Goal: Task Accomplishment & Management: Manage account settings

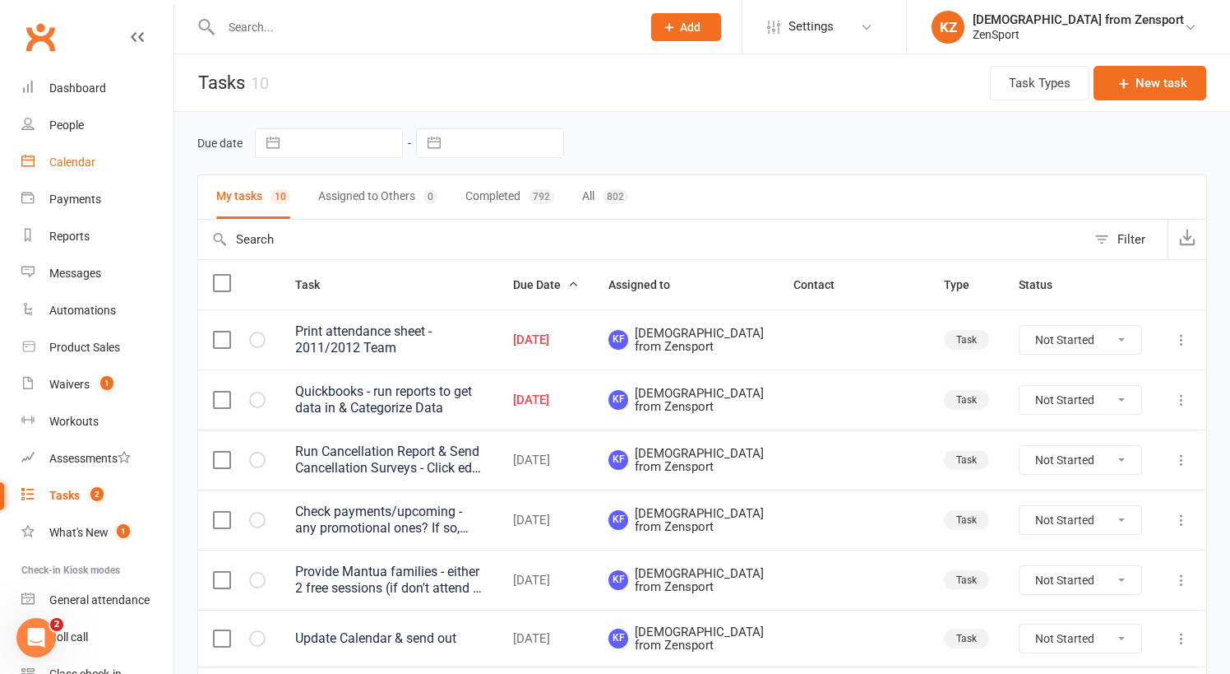
click at [76, 161] on div "Calendar" at bounding box center [72, 161] width 46 height 13
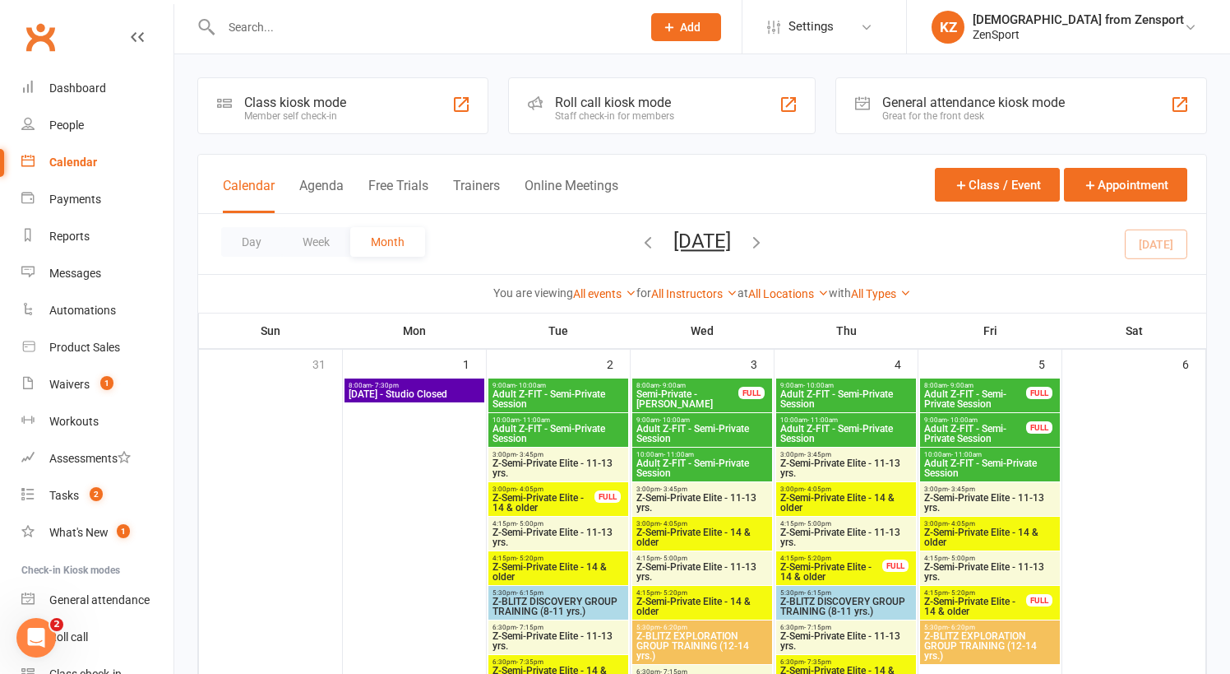
click at [1165, 239] on div "Day Week Month [DATE] [DATE] Sun Mon Tue Wed Thu Fri Sat 31 01 02 03 04 05 06 0…" at bounding box center [702, 244] width 1008 height 60
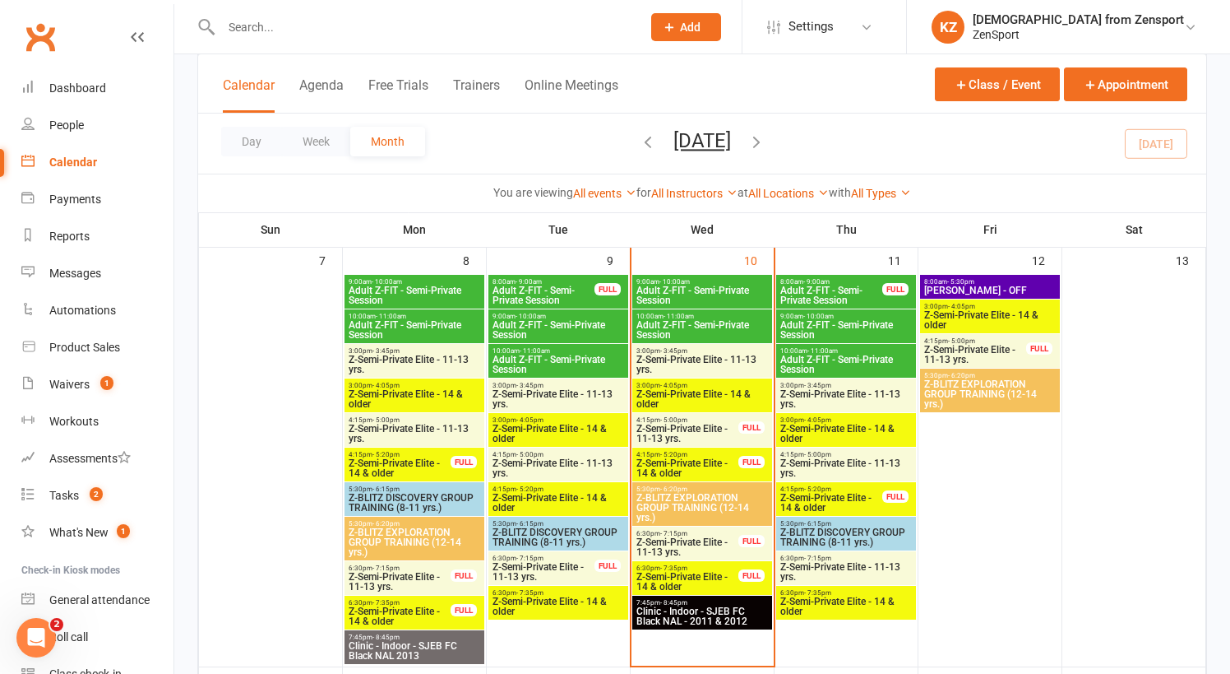
scroll to position [544, 0]
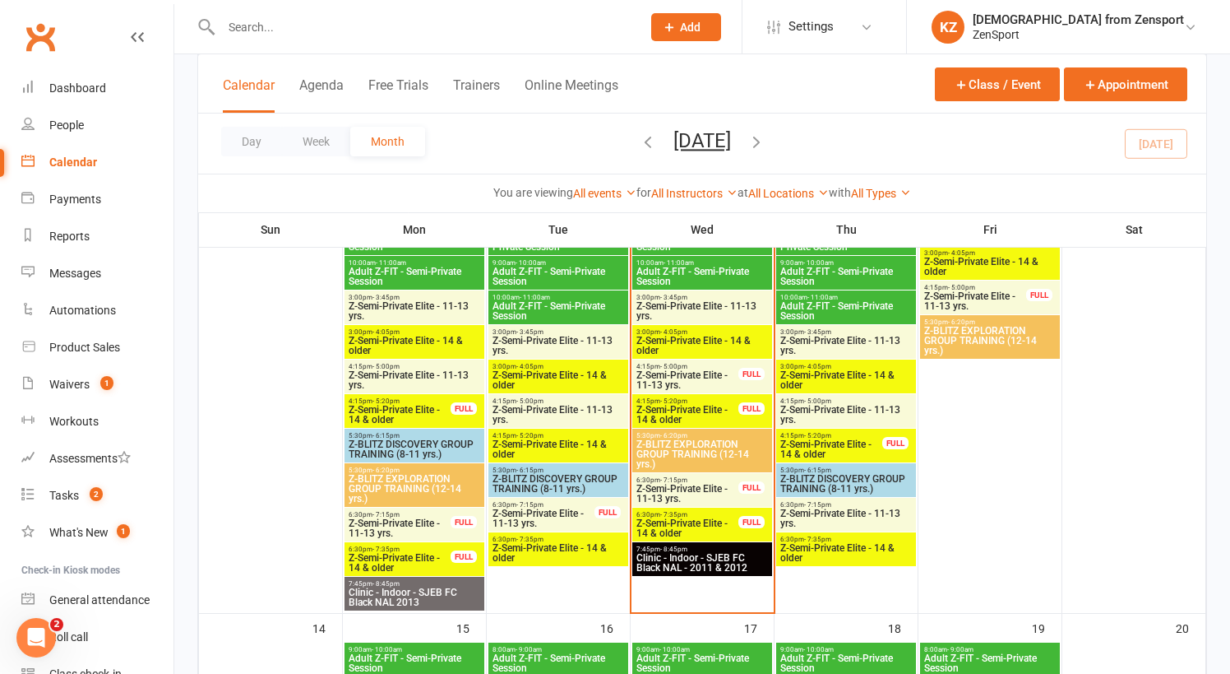
click at [687, 405] on span "Z-Semi-Private Elite - 14 & older" at bounding box center [688, 415] width 104 height 20
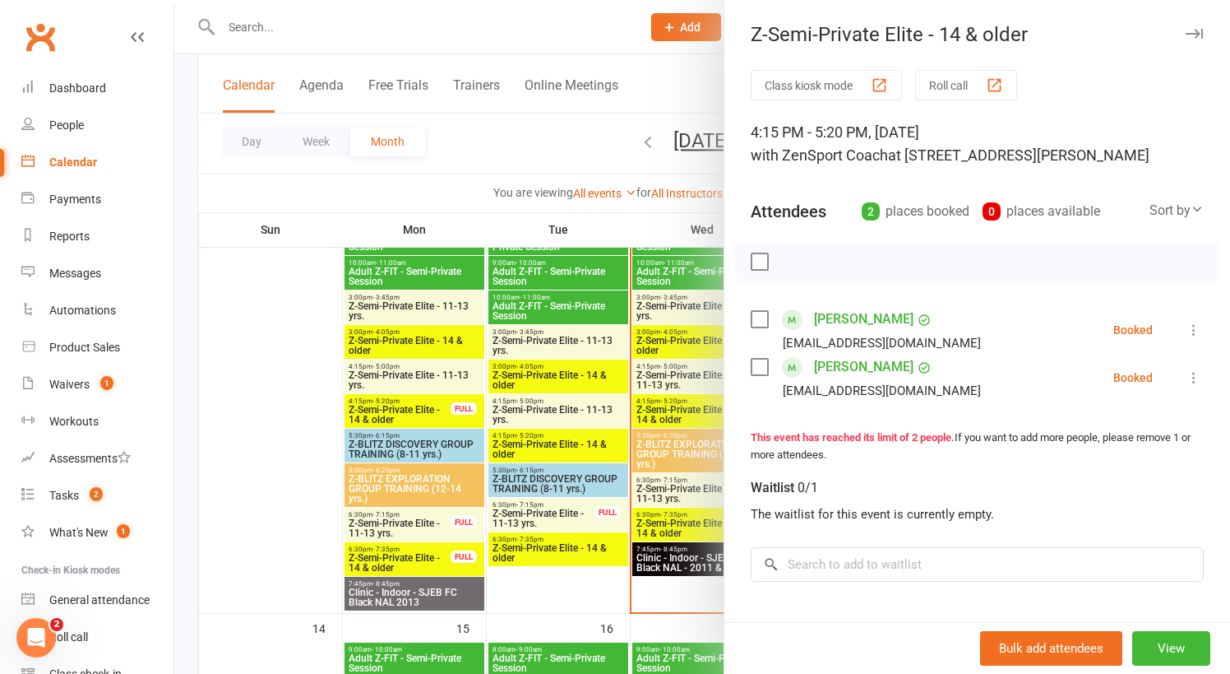
click at [643, 426] on div at bounding box center [702, 337] width 1056 height 674
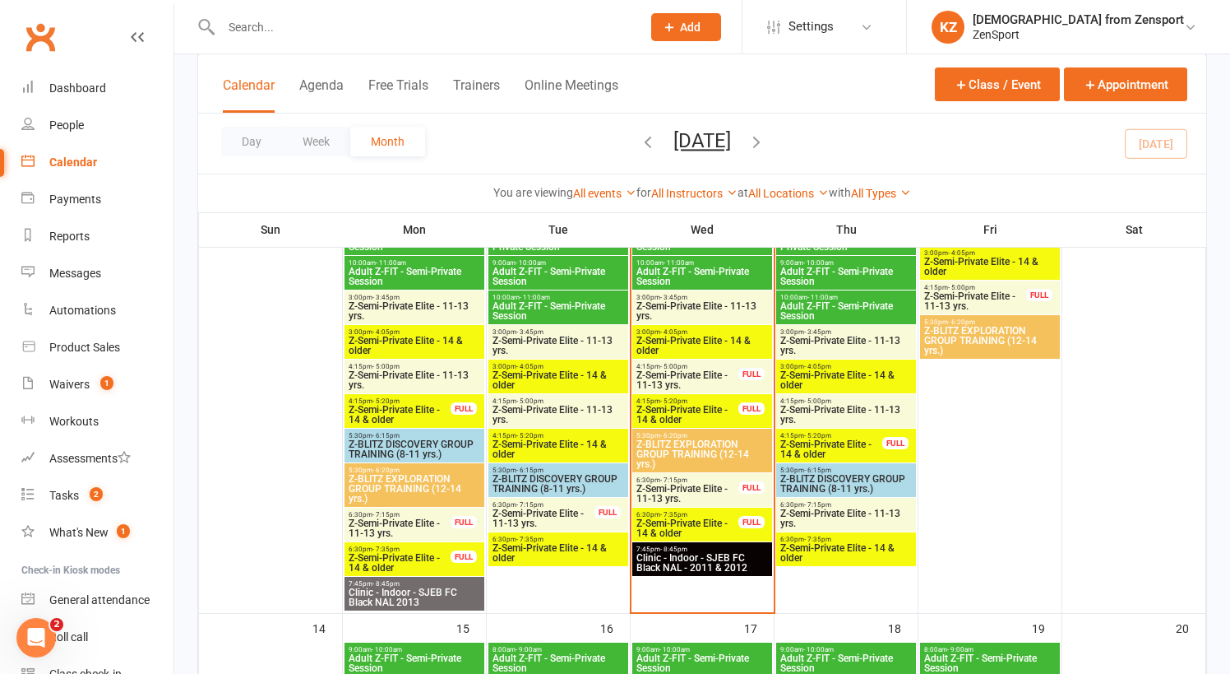
click at [669, 370] on span "Z-Semi-Private Elite - 11-13 yrs." at bounding box center [688, 380] width 104 height 20
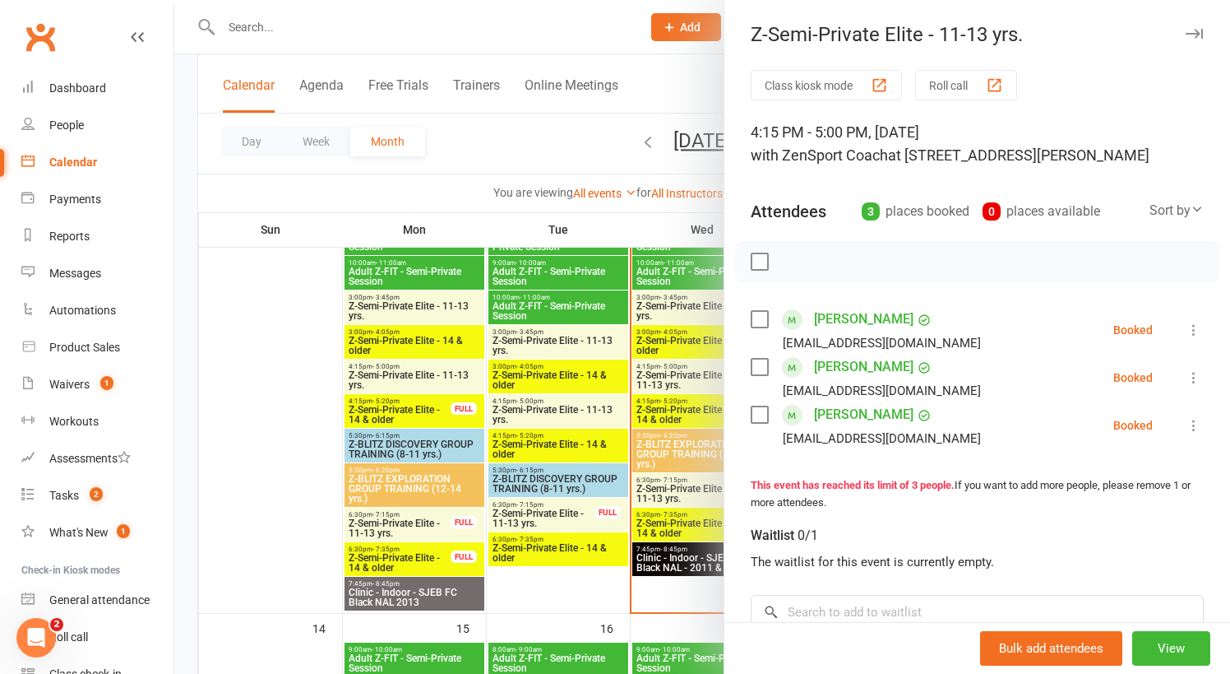
click at [762, 412] on label at bounding box center [759, 414] width 16 height 16
click at [904, 260] on icon "button" at bounding box center [900, 261] width 18 height 18
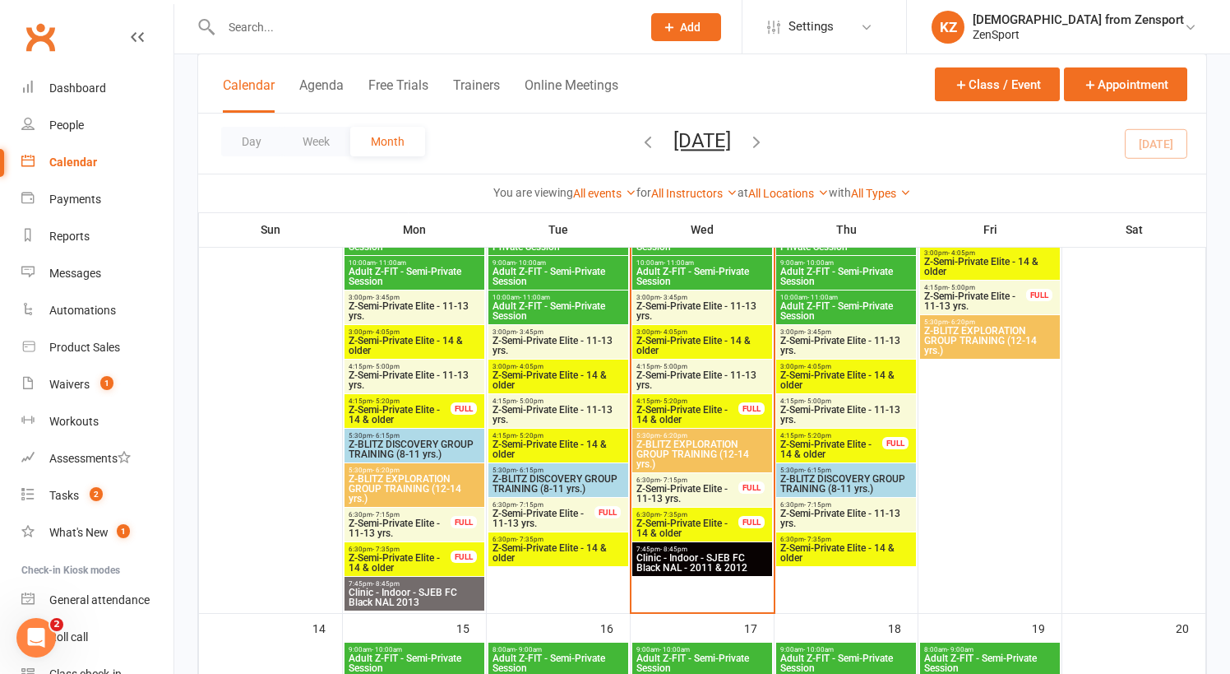
click at [335, 25] on input "text" at bounding box center [423, 27] width 414 height 23
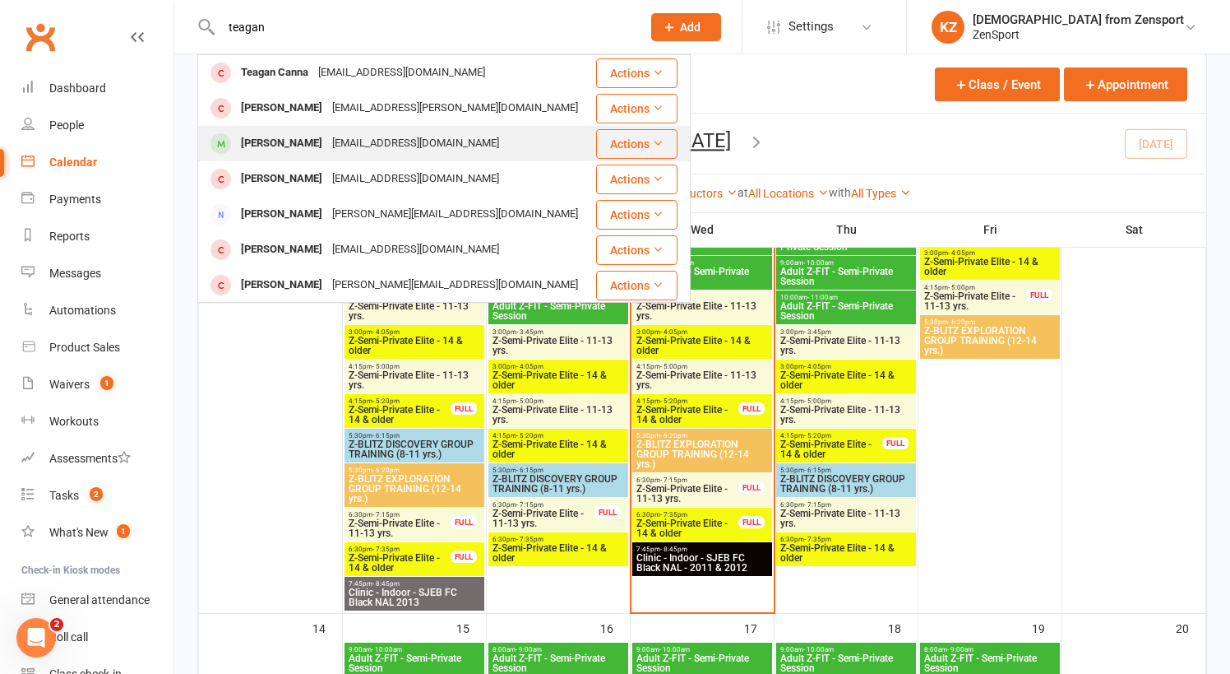
type input "teagan"
click at [327, 136] on div "[EMAIL_ADDRESS][DOMAIN_NAME]" at bounding box center [415, 144] width 177 height 24
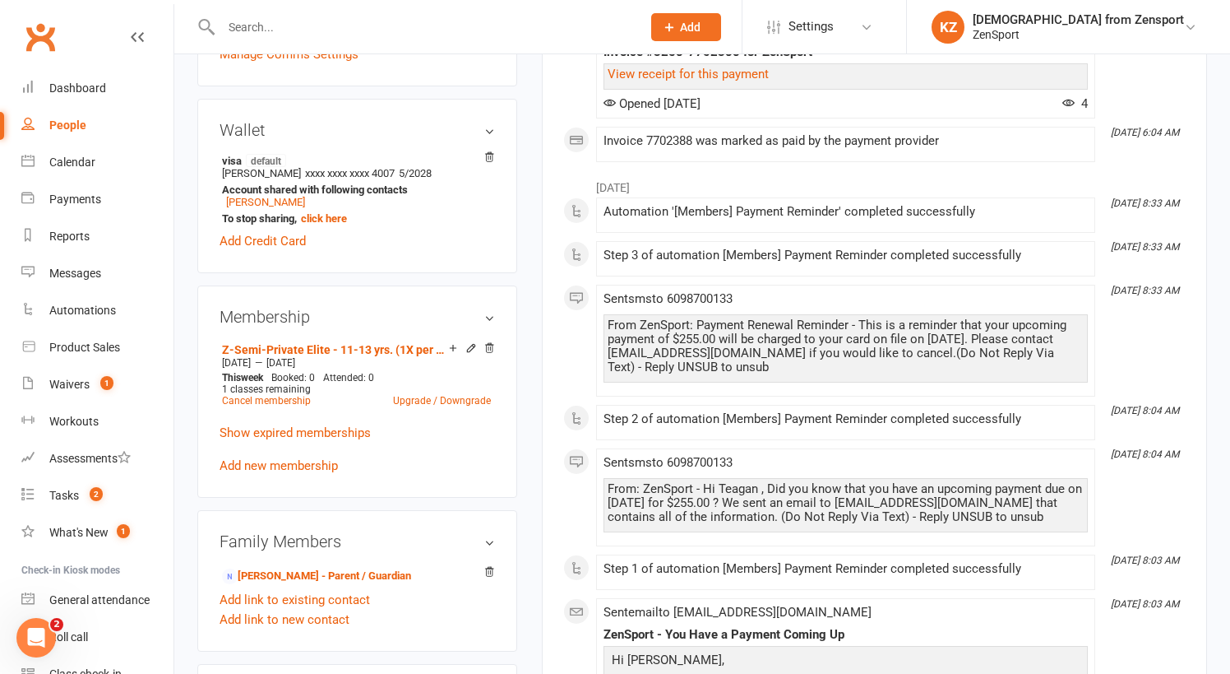
scroll to position [481, 0]
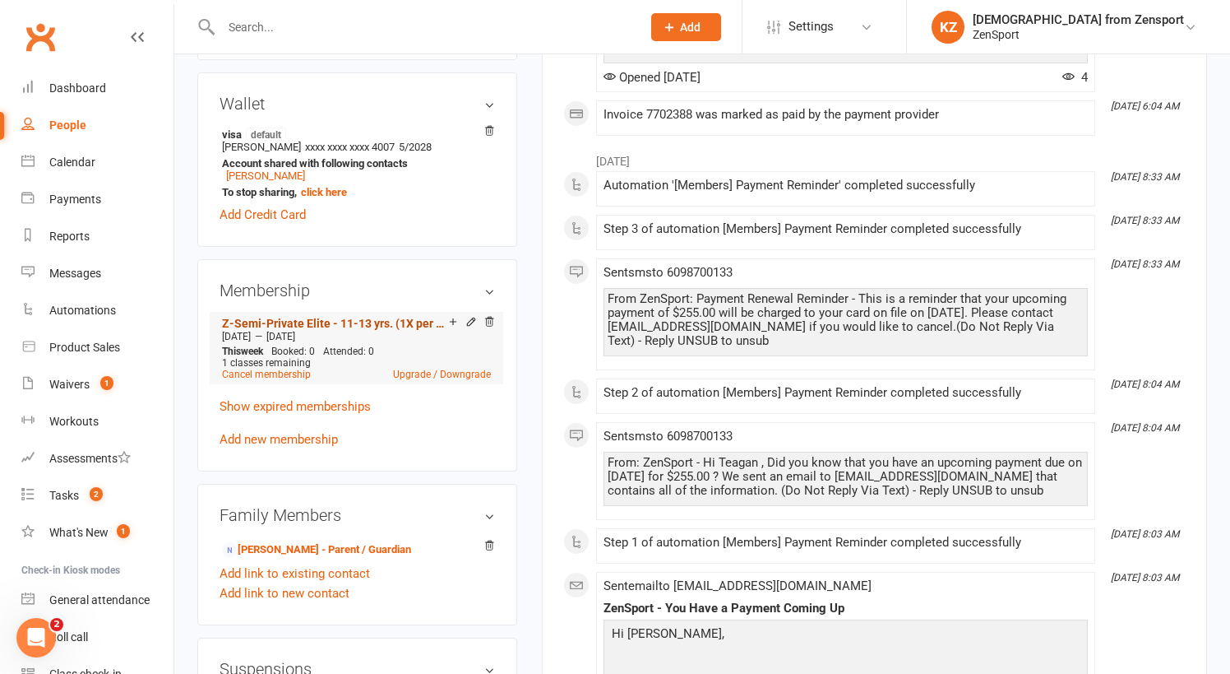
click at [342, 320] on link "Z-Semi-Private Elite - 11-13 yrs. (1X per week)" at bounding box center [335, 323] width 227 height 13
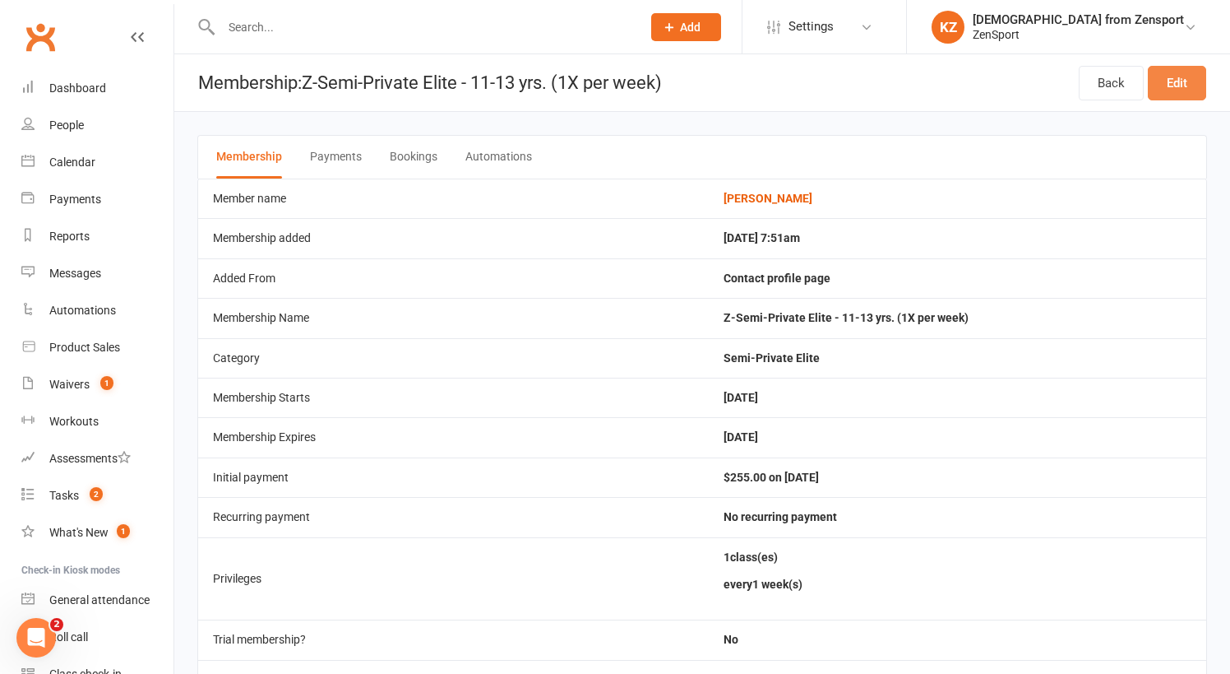
click at [1186, 81] on link "Edit" at bounding box center [1177, 83] width 58 height 35
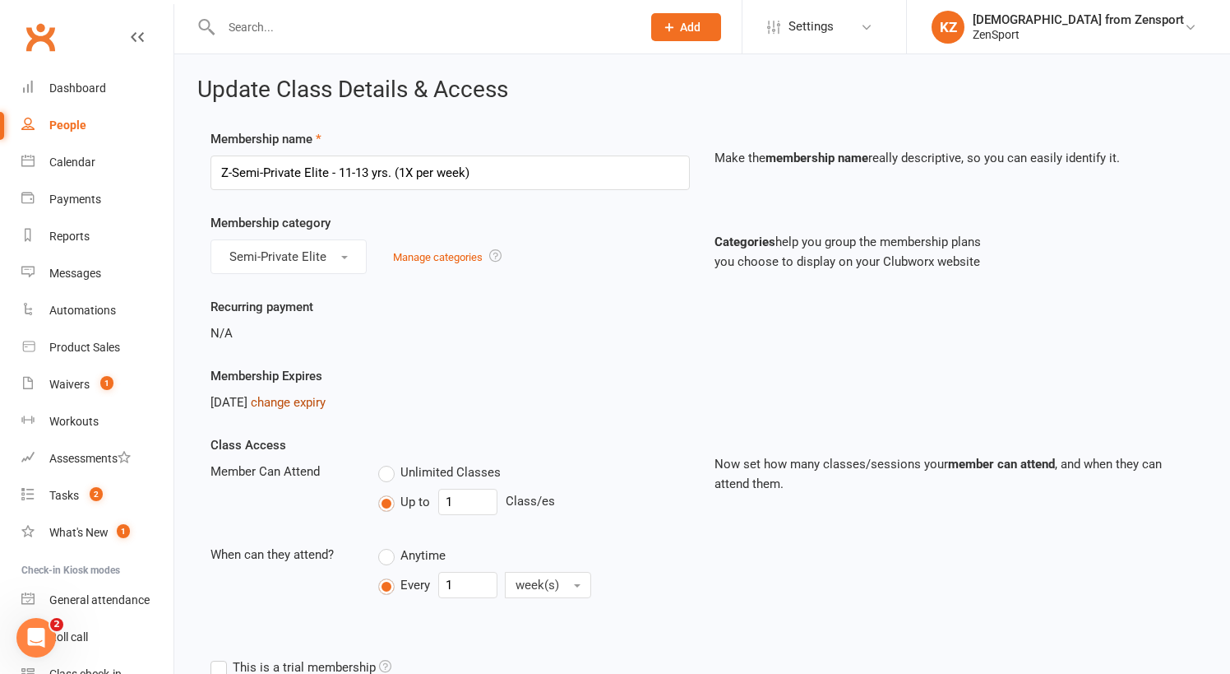
click at [315, 397] on link "change expiry" at bounding box center [288, 402] width 75 height 15
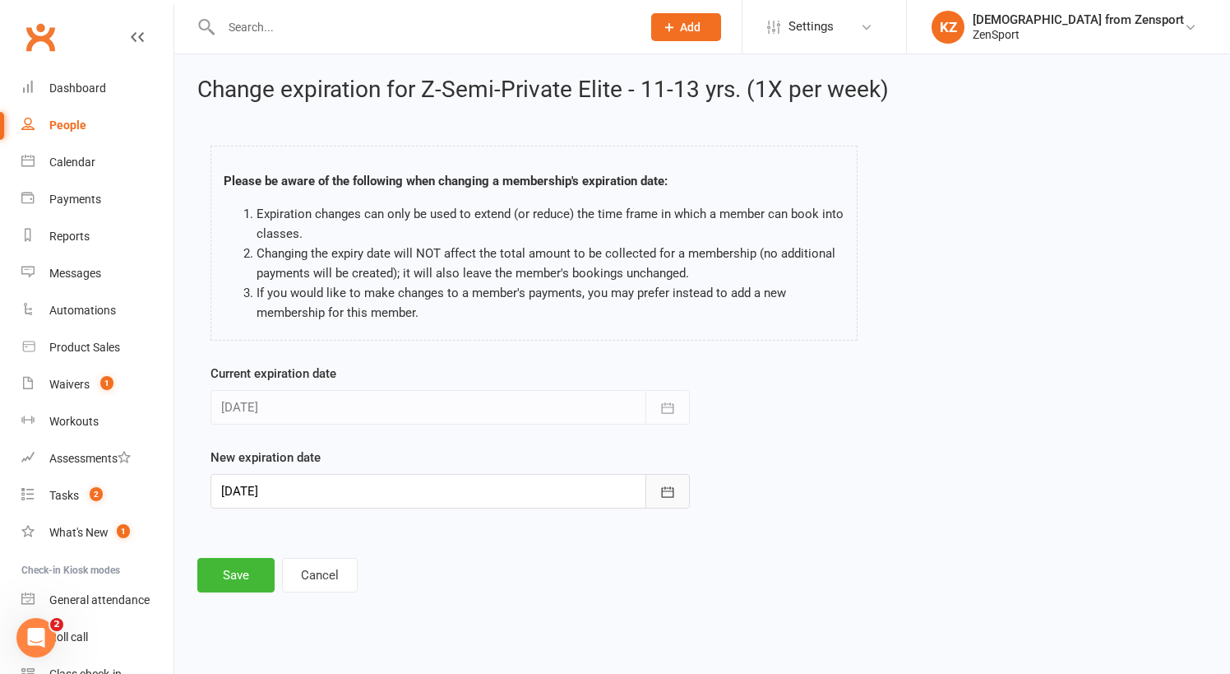
click at [673, 484] on icon "button" at bounding box center [668, 492] width 16 height 16
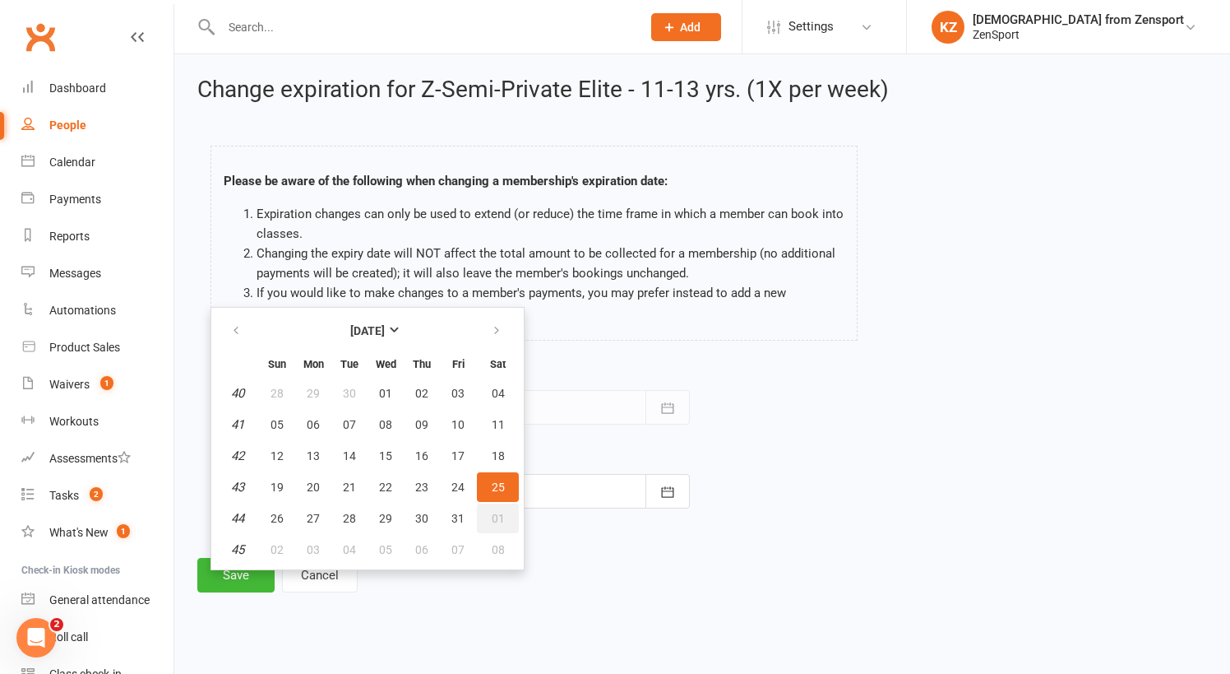
click at [502, 516] on span "01" at bounding box center [498, 518] width 13 height 13
type input "01 Nov 2025"
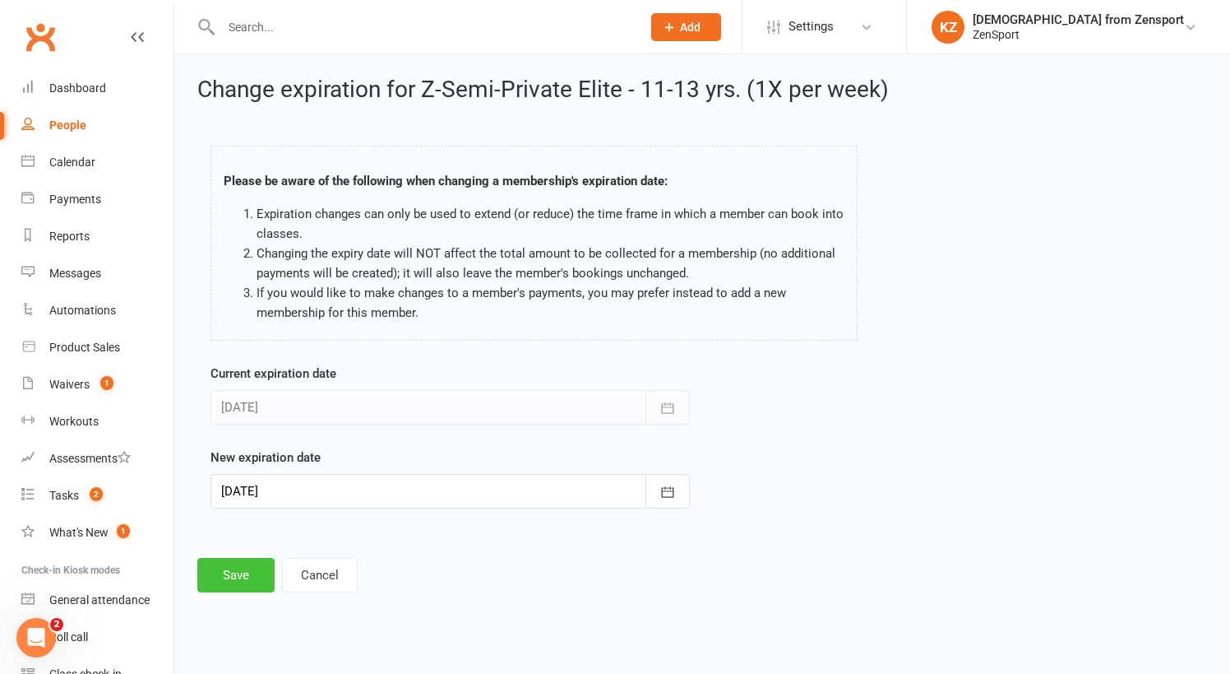
click at [246, 567] on button "Save" at bounding box center [235, 575] width 77 height 35
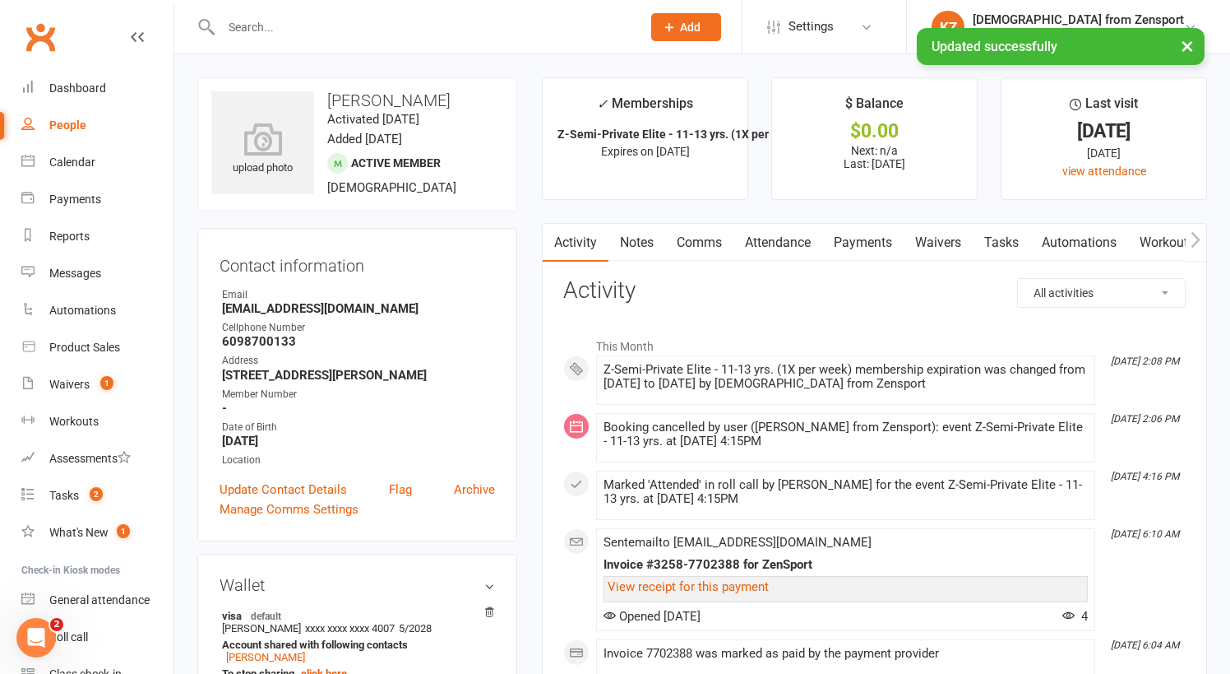
click at [654, 236] on link "Notes" at bounding box center [637, 243] width 57 height 38
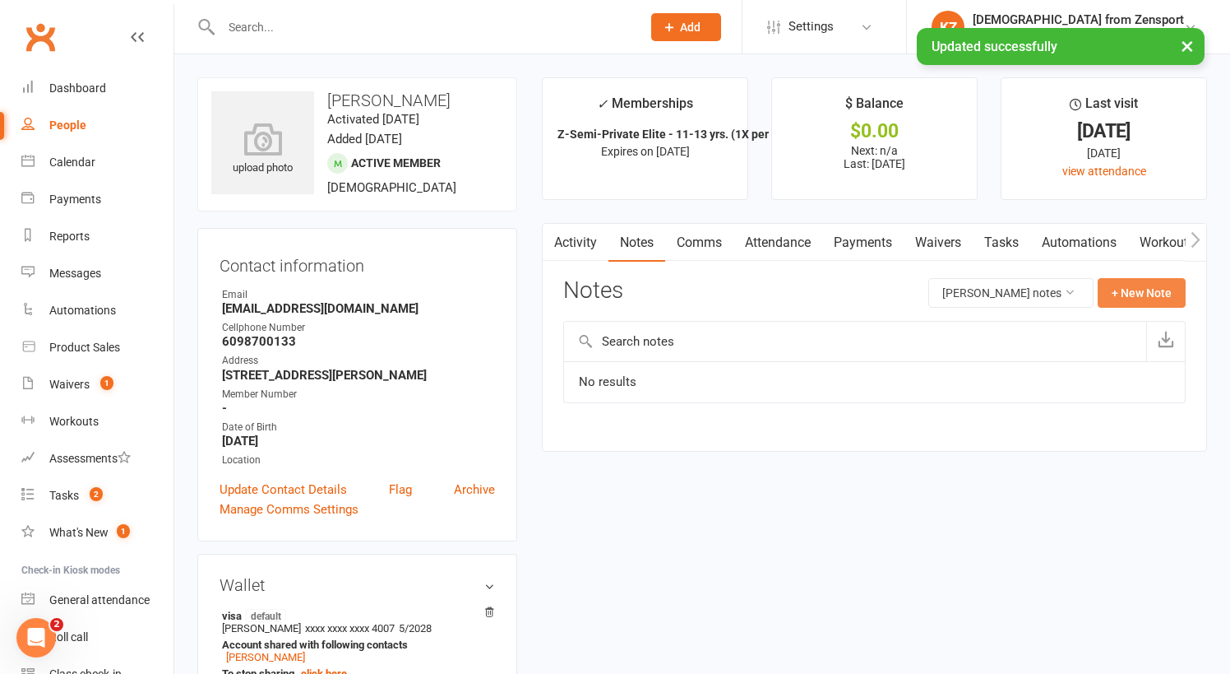
click at [1146, 287] on button "+ New Note" at bounding box center [1142, 293] width 88 height 30
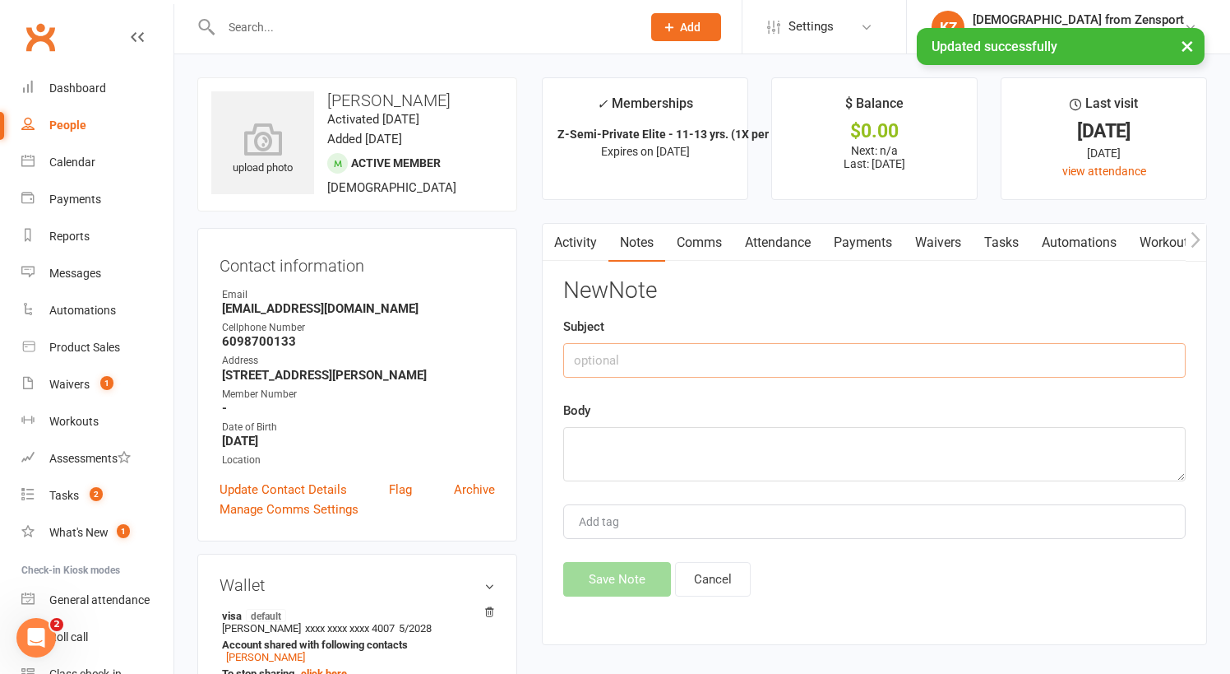
click at [645, 346] on input "text" at bounding box center [874, 360] width 623 height 35
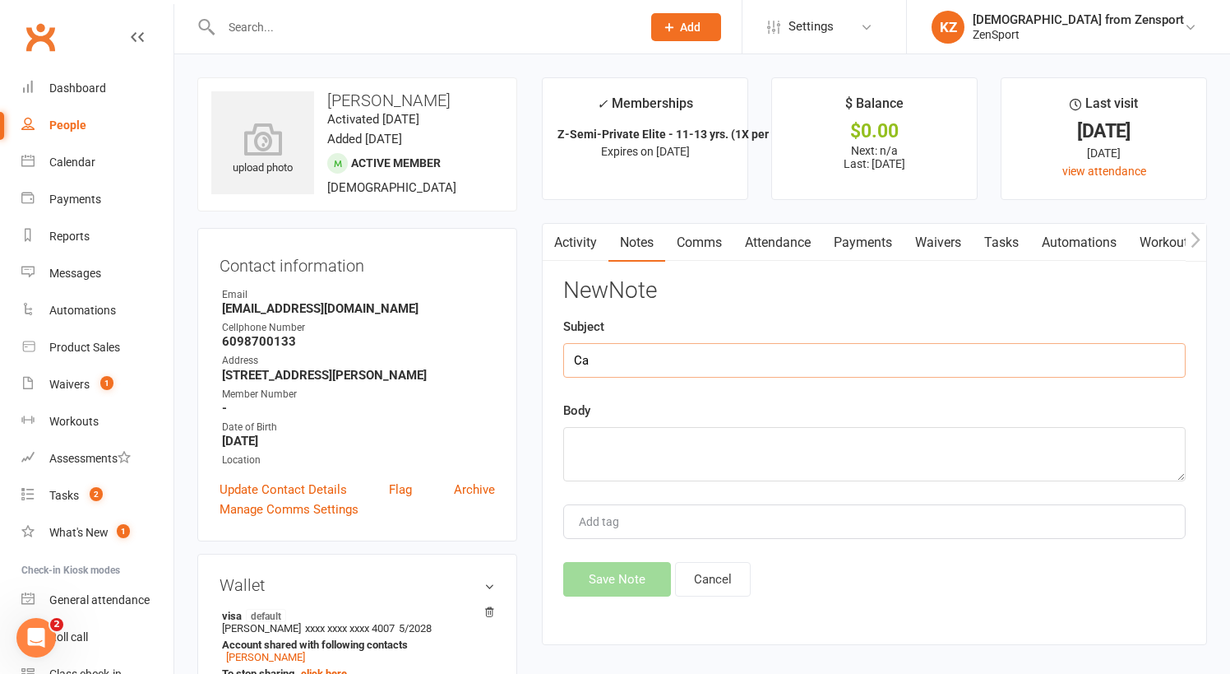
type input "C"
type input "Unable to make 9/10 session"
click at [666, 440] on textarea at bounding box center [874, 454] width 623 height 54
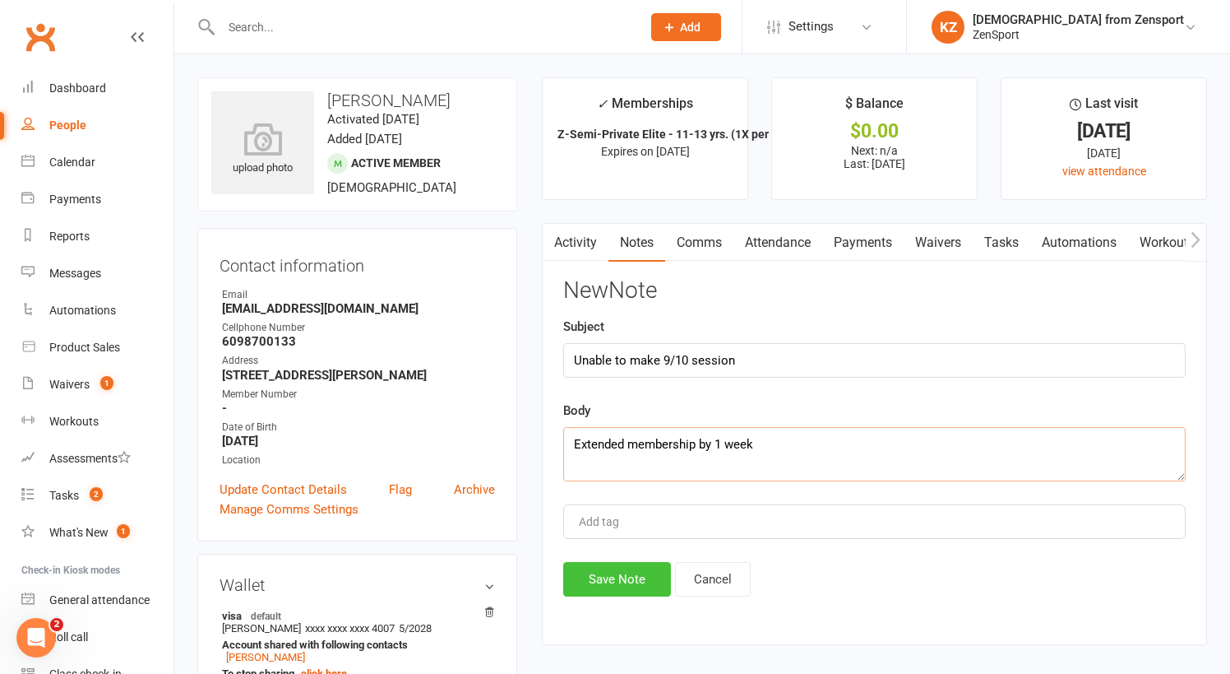
type textarea "Extended membership by 1 week"
click at [620, 573] on button "Save Note" at bounding box center [617, 579] width 108 height 35
